Goal: Task Accomplishment & Management: Complete application form

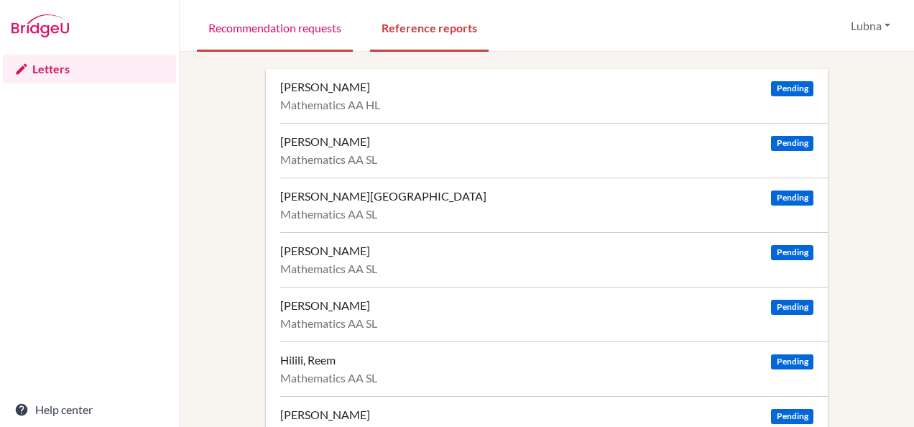
click at [248, 26] on link "Recommendation requests" at bounding box center [275, 27] width 156 height 50
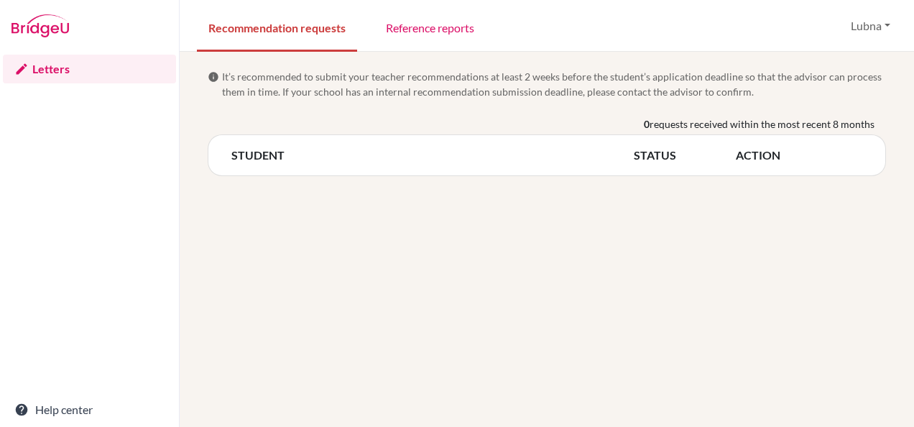
click at [248, 26] on link "Recommendation requests" at bounding box center [277, 27] width 160 height 50
click at [50, 72] on link "Letters" at bounding box center [89, 69] width 173 height 29
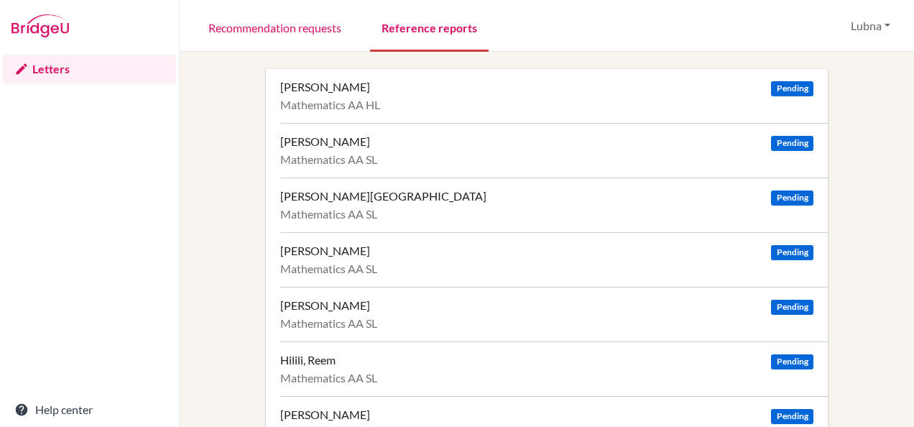
click at [456, 26] on link "Reference reports" at bounding box center [429, 27] width 119 height 50
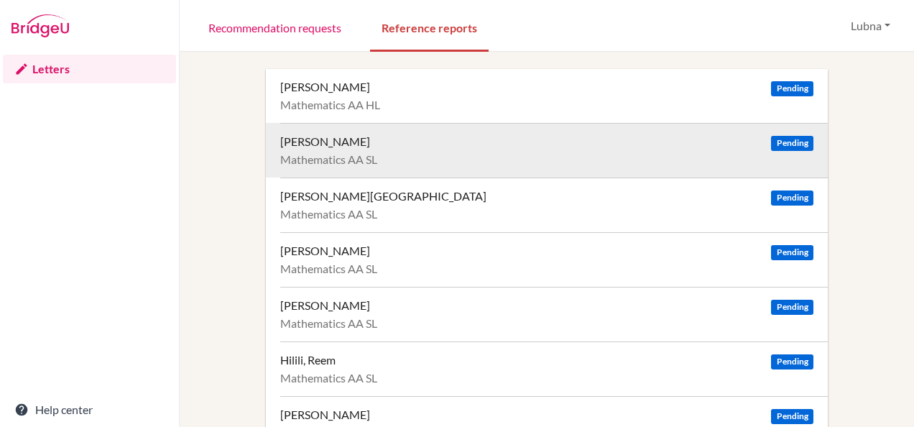
click at [789, 141] on span "Pending" at bounding box center [792, 143] width 42 height 15
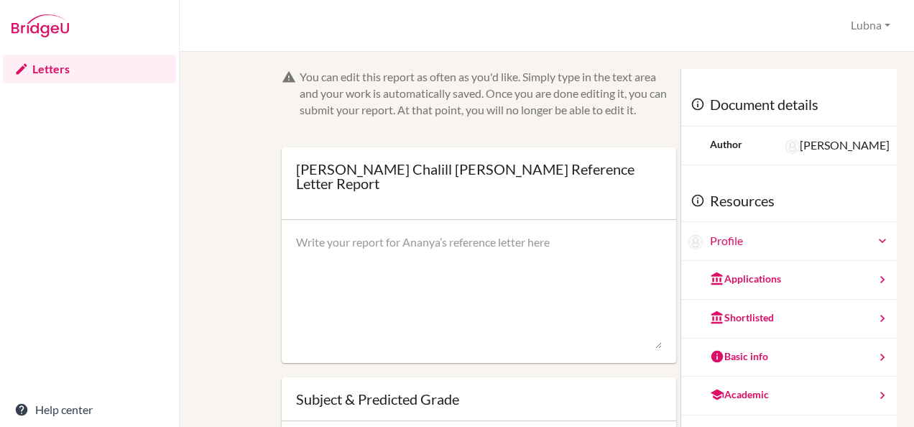
click at [586, 220] on div at bounding box center [479, 292] width 395 height 144
click at [526, 234] on textarea at bounding box center [479, 291] width 366 height 115
click at [72, 70] on link "Letters" at bounding box center [89, 69] width 173 height 29
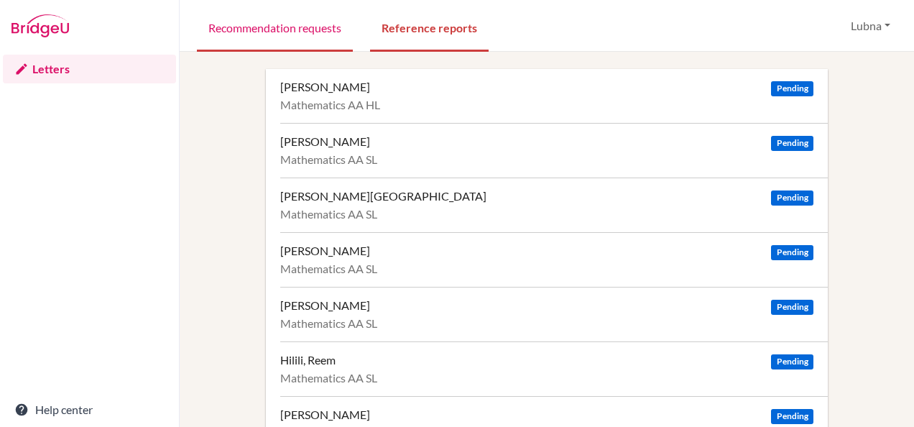
click at [244, 29] on link "Recommendation requests" at bounding box center [275, 27] width 156 height 50
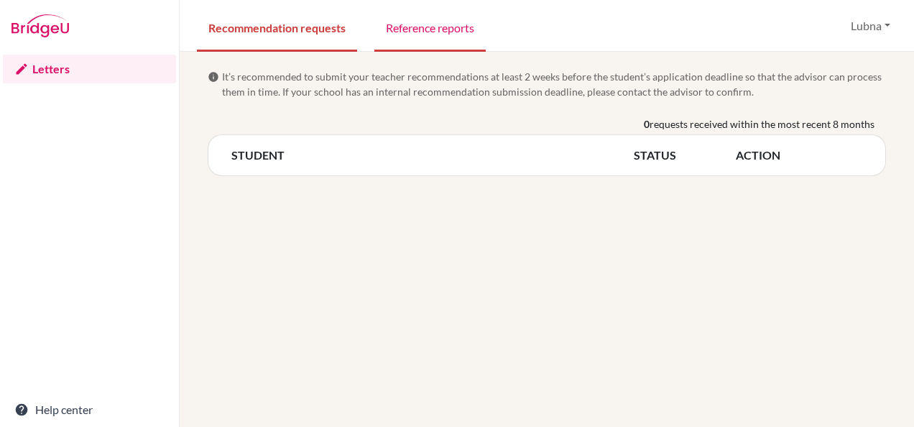
click at [450, 28] on link "Reference reports" at bounding box center [430, 27] width 111 height 50
